Goal: Information Seeking & Learning: Learn about a topic

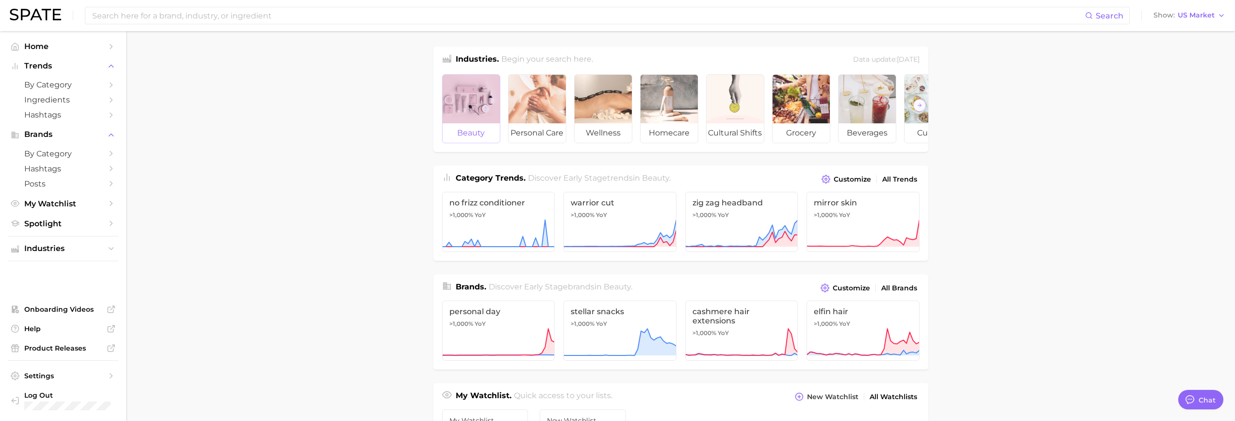
click at [478, 110] on div at bounding box center [470, 99] width 57 height 49
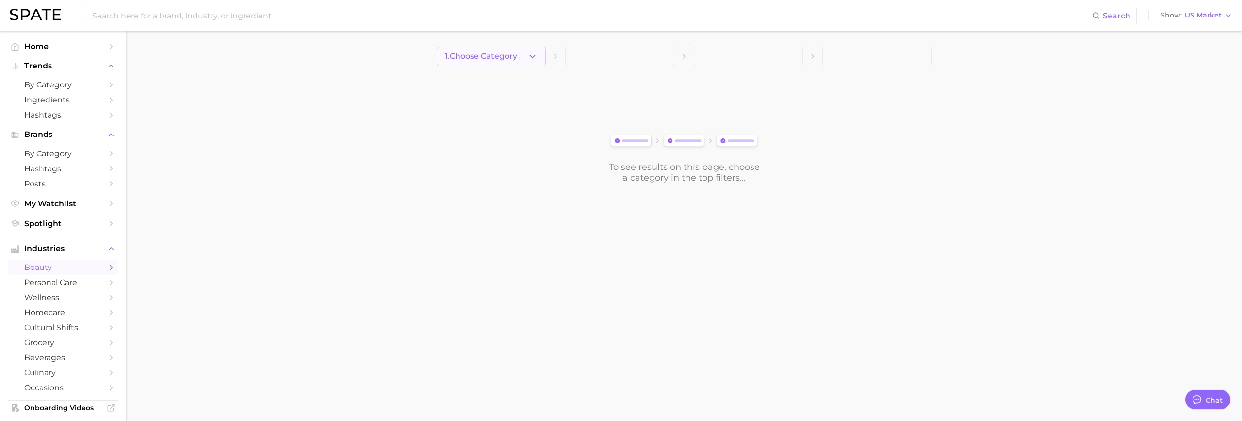
click at [513, 58] on span "1. Choose Category" at bounding box center [481, 56] width 72 height 9
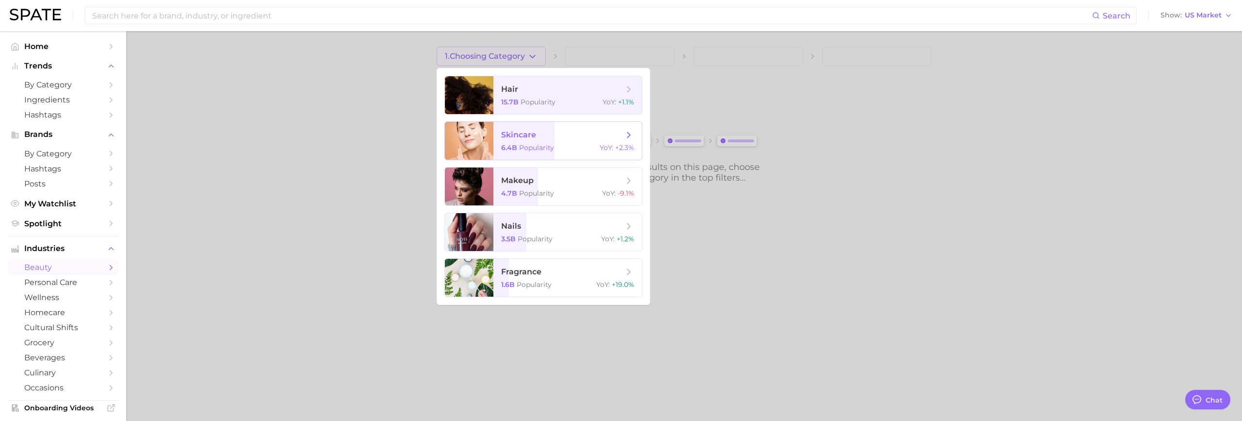
click at [525, 143] on span "skincare 6.4b Popularity YoY : +2.3%" at bounding box center [567, 141] width 148 height 38
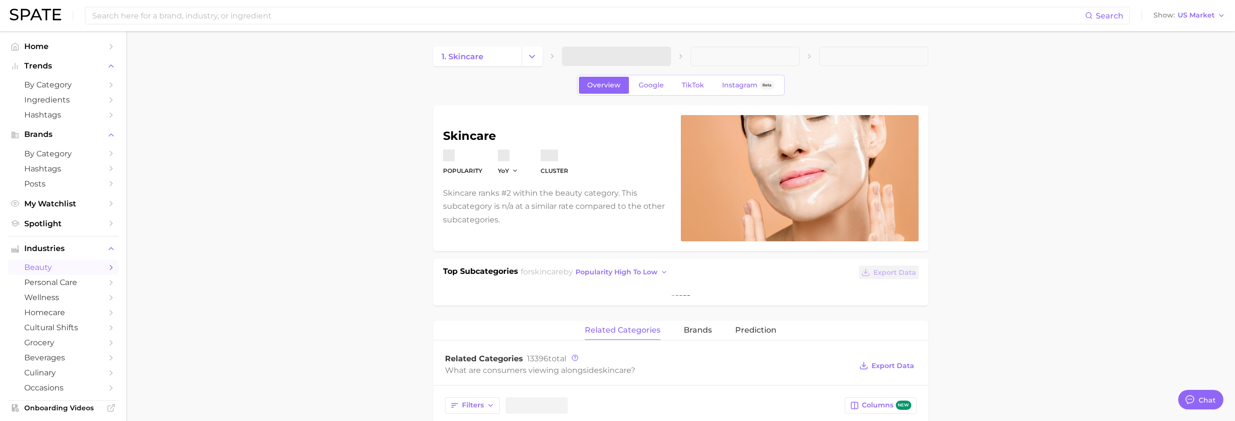
type textarea "x"
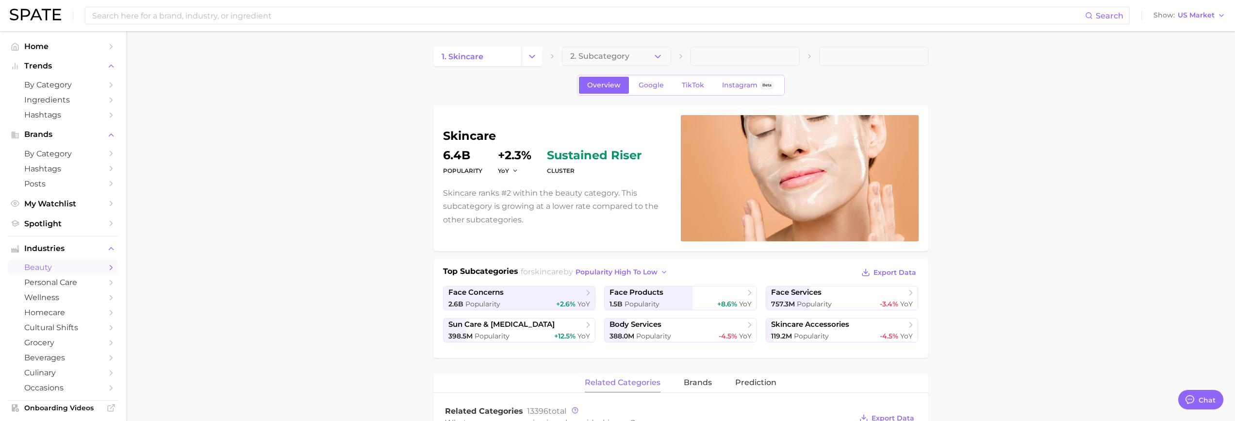
click at [439, 192] on div "skincare Popularity 6.4b YoY +2.3% cluster sustained riser Skincare ranks #2 wi…" at bounding box center [680, 178] width 495 height 146
click at [617, 58] on span "2. Subcategory" at bounding box center [599, 56] width 59 height 9
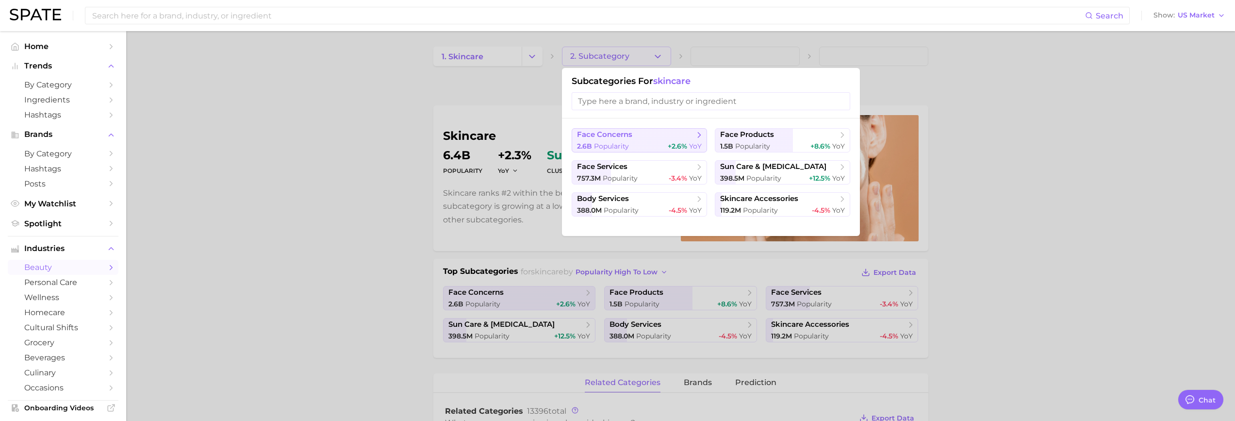
click at [671, 143] on span "+2.6%" at bounding box center [677, 146] width 19 height 9
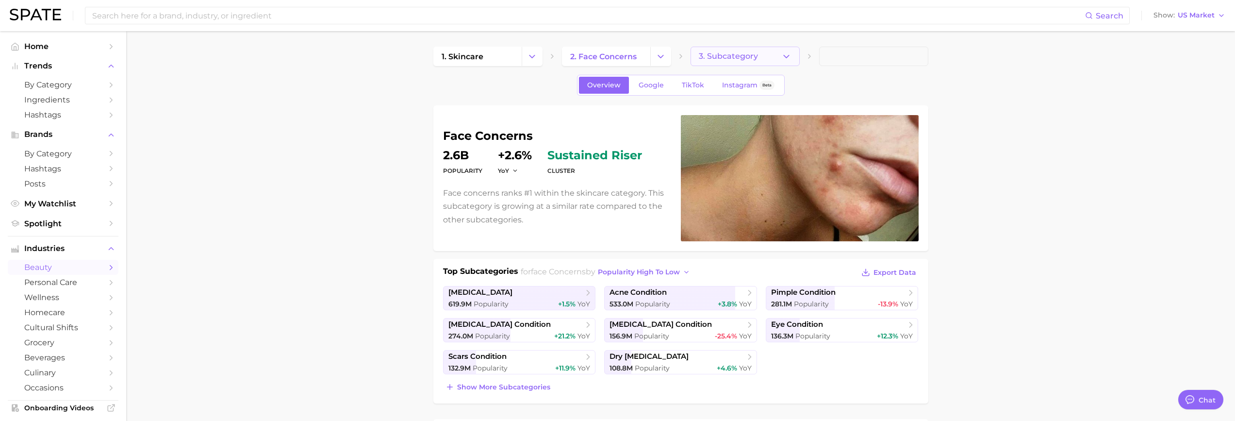
click at [743, 56] on span "3. Subcategory" at bounding box center [728, 56] width 59 height 9
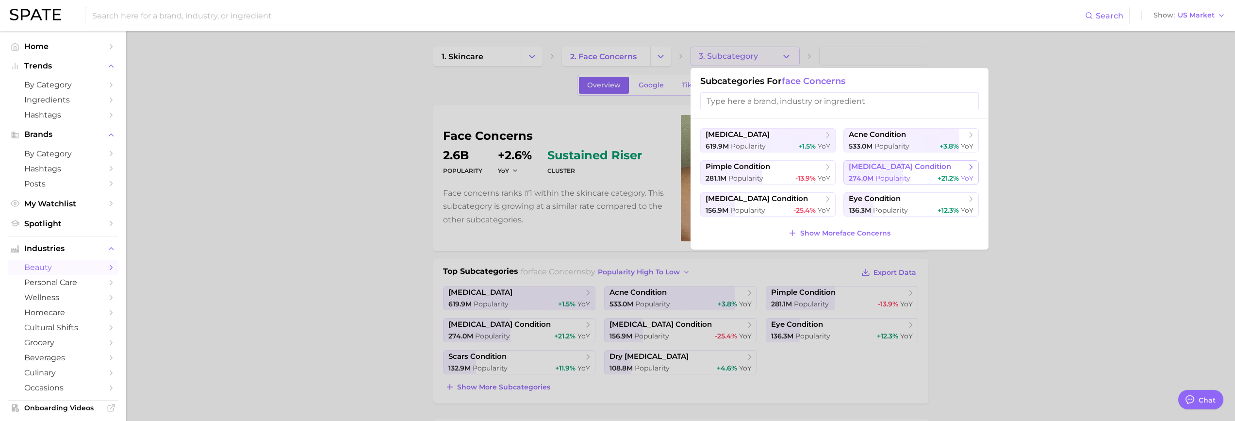
click at [867, 172] on button "[MEDICAL_DATA] condition 274.0m Popularity +21.2% YoY" at bounding box center [910, 172] width 135 height 24
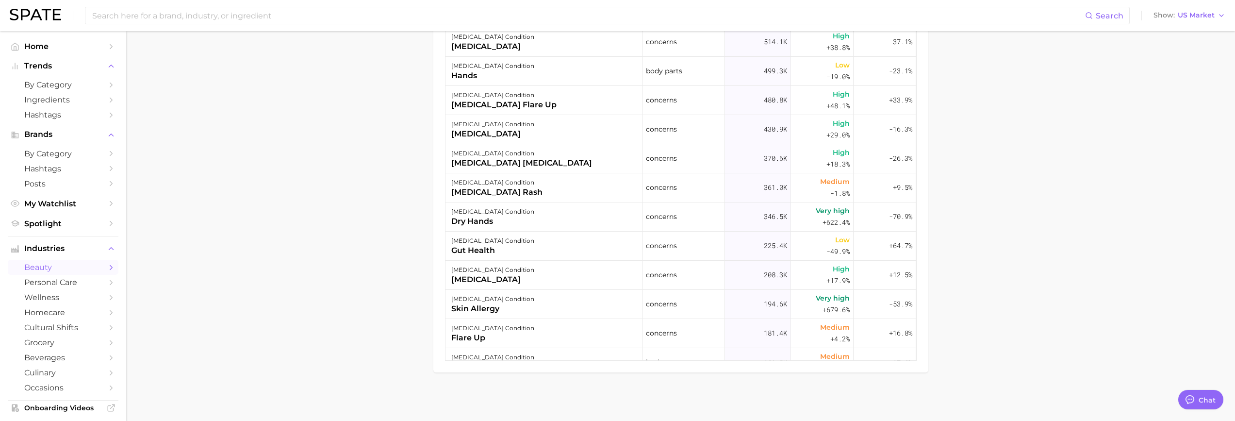
scroll to position [534, 0]
